Goal: Task Accomplishment & Management: Manage account settings

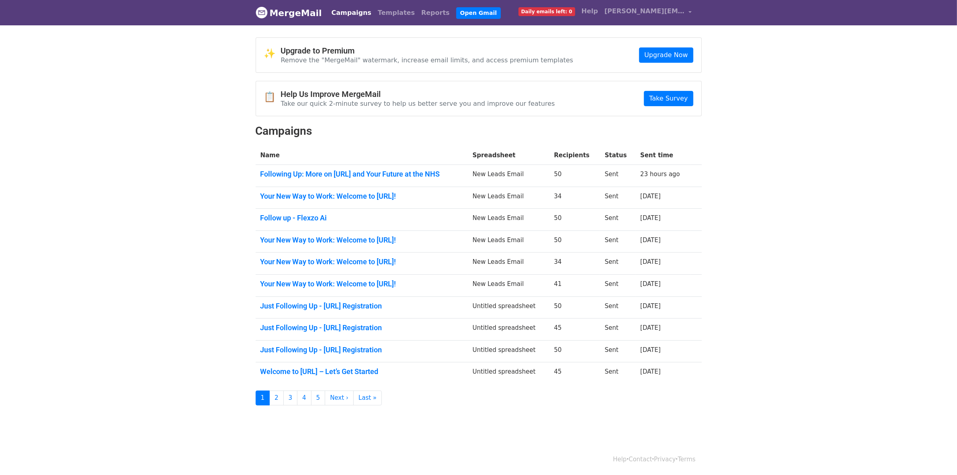
click at [319, 14] on nav "MergeMail Campaigns Templates Reports Open Gmail Daily emails left: 0 Help cole…" at bounding box center [479, 12] width 446 height 25
click at [337, 13] on link "Campaigns" at bounding box center [351, 13] width 46 height 16
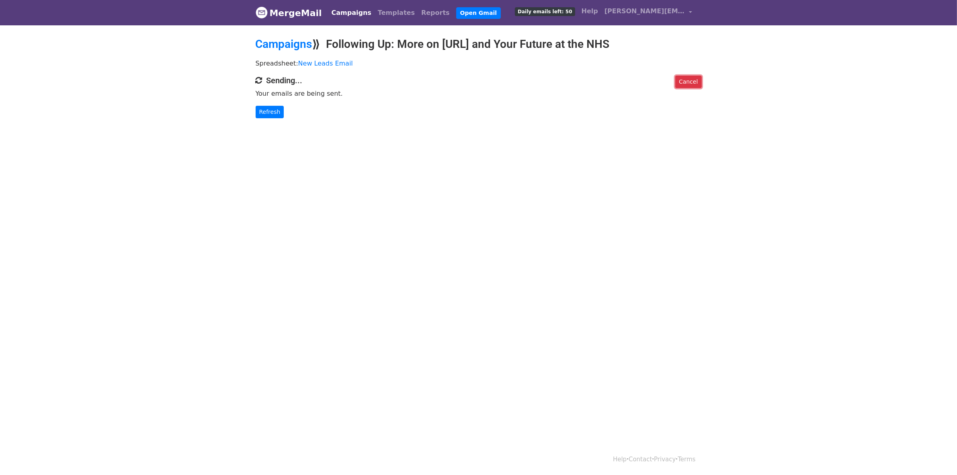
drag, startPoint x: 694, startPoint y: 83, endPoint x: 519, endPoint y: 50, distance: 177.9
click at [694, 83] on link "Cancel" at bounding box center [688, 82] width 26 height 12
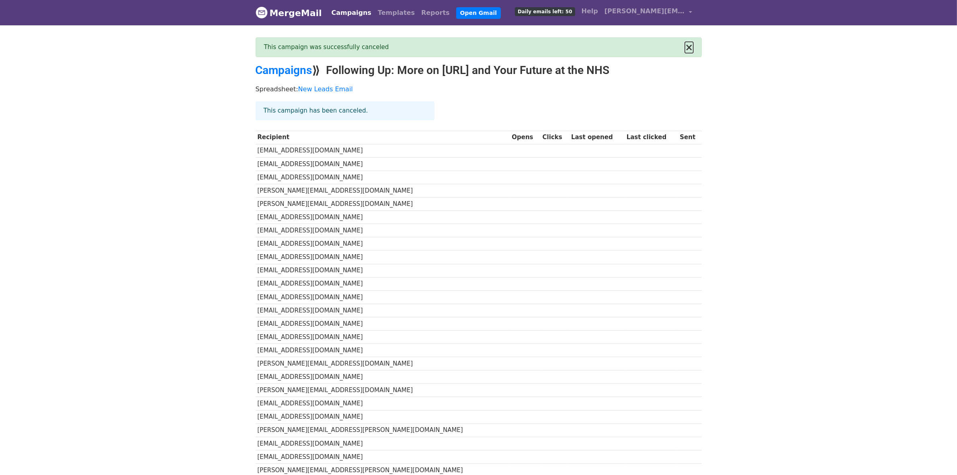
click at [690, 45] on button "×" at bounding box center [689, 48] width 8 height 10
